Goal: Information Seeking & Learning: Learn about a topic

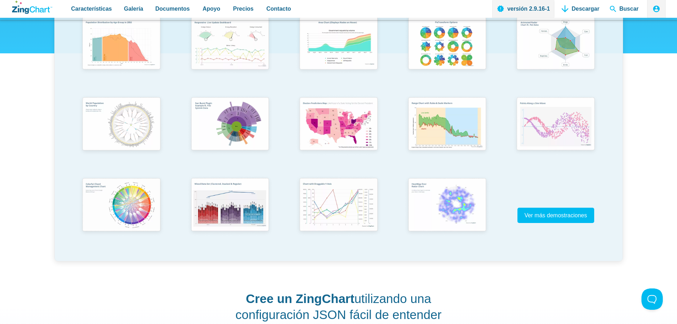
scroll to position [125, 0]
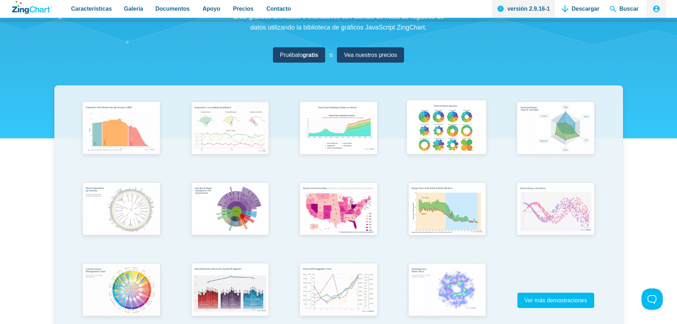
click at [432, 117] on img "Contenido de la aplicación" at bounding box center [447, 128] width 90 height 64
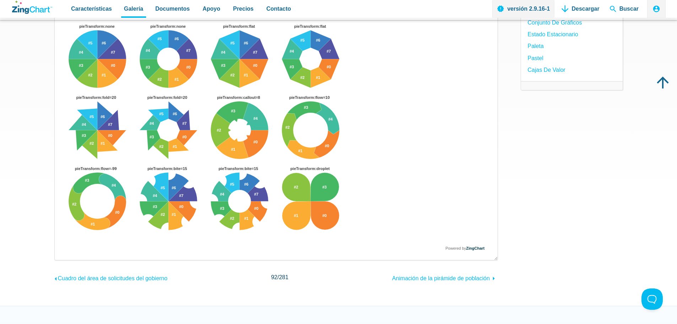
scroll to position [142, 0]
